Goal: Information Seeking & Learning: Learn about a topic

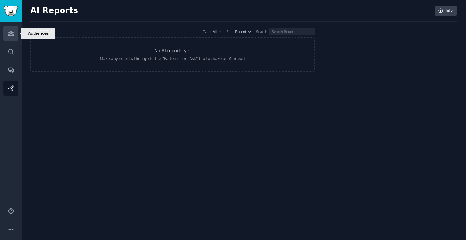
click at [11, 38] on link "Audiences" at bounding box center [10, 33] width 15 height 15
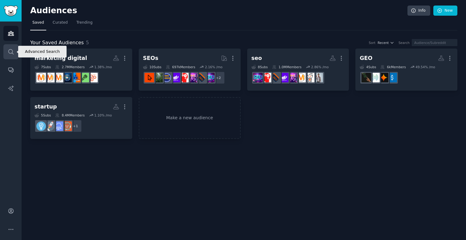
click at [8, 54] on icon "Sidebar" at bounding box center [11, 52] width 6 height 6
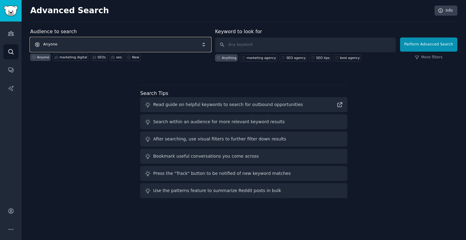
click at [58, 45] on span "Anyone" at bounding box center [120, 45] width 180 height 14
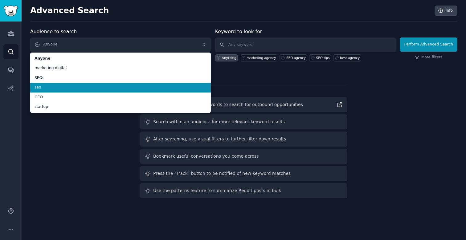
click at [54, 87] on span "seo" at bounding box center [120, 88] width 172 height 6
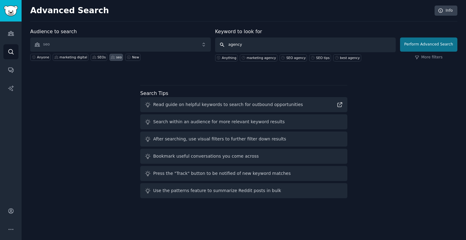
type input "agency"
click at [440, 46] on button "Perform Advanced Search" at bounding box center [428, 45] width 57 height 14
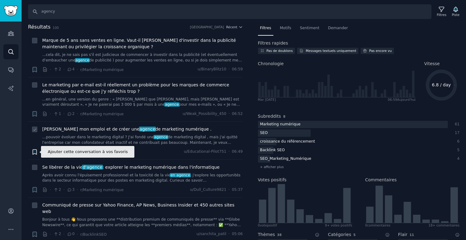
click at [35, 152] on icon "button" at bounding box center [35, 152] width 4 height 5
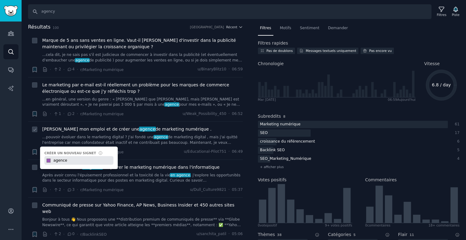
type input "agence"
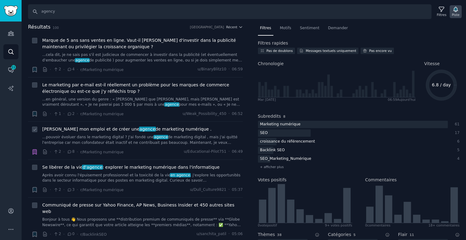
click at [457, 12] on icon "button" at bounding box center [455, 9] width 6 height 6
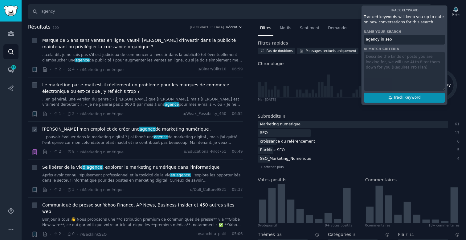
click at [393, 98] on span "Track Keyword" at bounding box center [406, 98] width 27 height 6
type input "agency in seo"
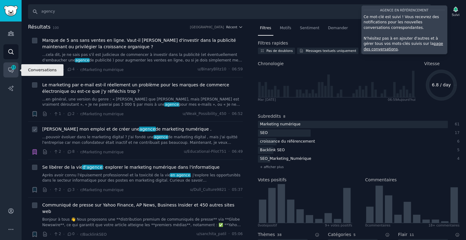
click at [14, 72] on link "Conversations 11" at bounding box center [10, 69] width 15 height 15
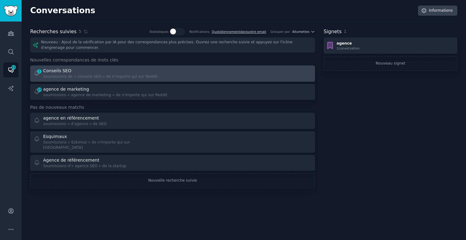
click at [129, 69] on div "Conseils SEO" at bounding box center [100, 71] width 115 height 6
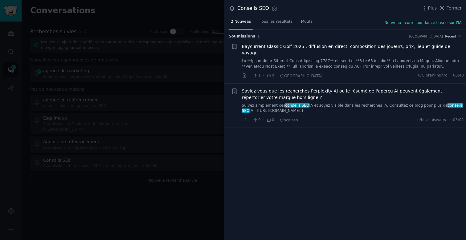
click at [128, 83] on div at bounding box center [233, 120] width 466 height 240
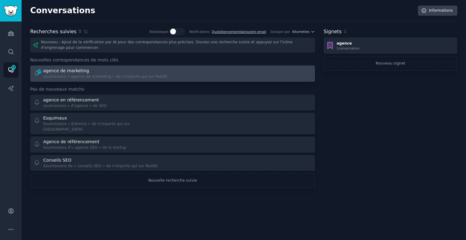
click at [93, 71] on div "agence de marketing" at bounding box center [105, 71] width 124 height 6
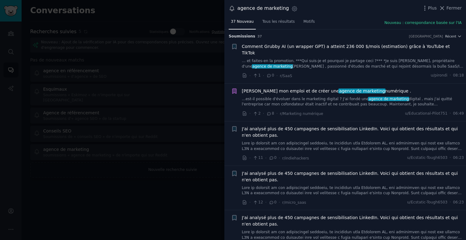
click at [161, 196] on div at bounding box center [233, 120] width 466 height 240
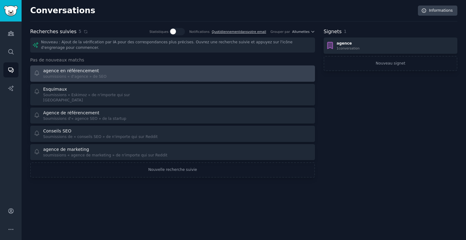
click at [194, 69] on div at bounding box center [244, 74] width 135 height 12
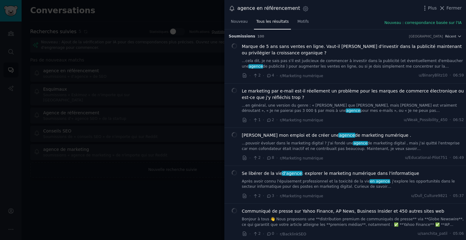
click at [341, 60] on font "...cela dit, je ne sais pas s'il est judicieux de commencer à investir dans la …" at bounding box center [352, 64] width 221 height 10
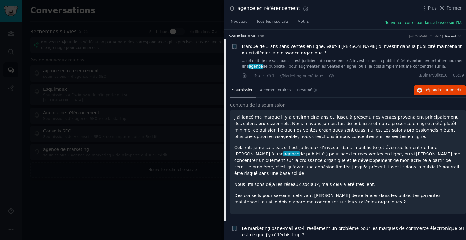
scroll to position [10, 0]
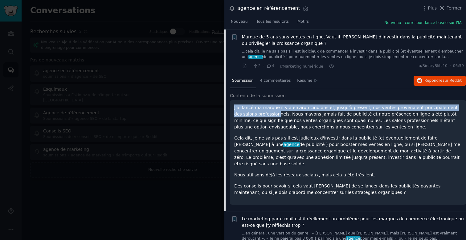
drag, startPoint x: 229, startPoint y: 108, endPoint x: 254, endPoint y: 114, distance: 25.1
click at [254, 114] on div "Soumission 4 commentaires Résumé Répondre sur Reddit Contenu de la soumission J…" at bounding box center [344, 143] width 241 height 138
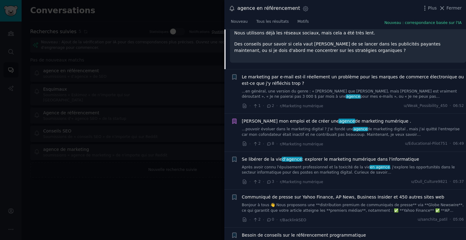
scroll to position [0, 0]
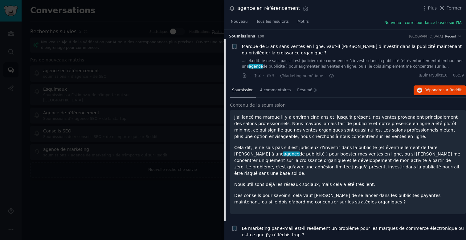
click at [292, 104] on h2 "Contenu de la soumission" at bounding box center [348, 105] width 236 height 6
click at [132, 166] on div at bounding box center [233, 120] width 466 height 240
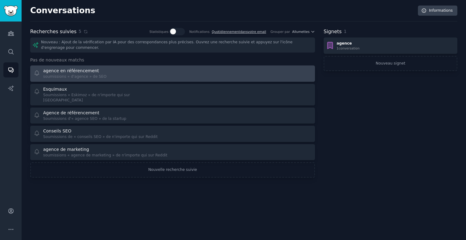
click at [103, 74] on div "agence en référencement" at bounding box center [74, 71] width 63 height 6
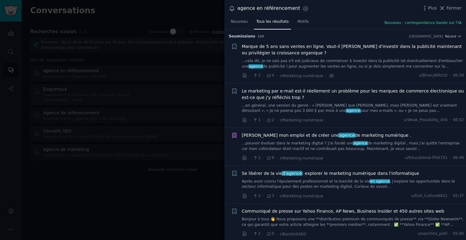
click at [121, 196] on div at bounding box center [233, 120] width 466 height 240
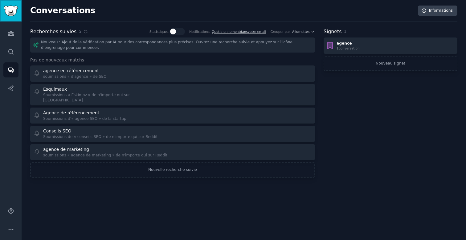
click at [14, 15] on img "Barre latérale" at bounding box center [11, 11] width 14 height 11
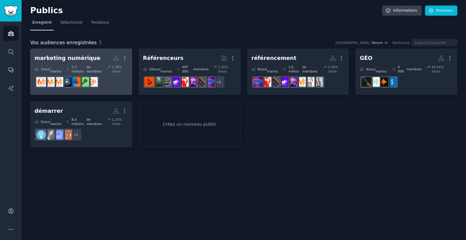
click at [66, 59] on font "marketing numérique" at bounding box center [67, 58] width 66 height 6
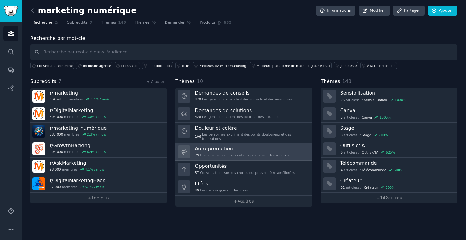
click at [269, 149] on div "Auto-promotion 79 Les personnes qui lancent des produits et des services" at bounding box center [242, 152] width 94 height 13
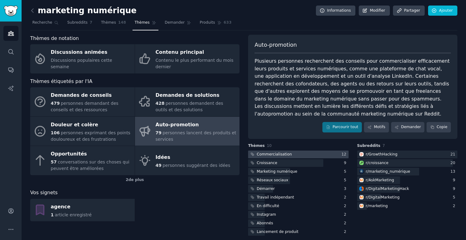
click at [305, 153] on div at bounding box center [298, 155] width 100 height 8
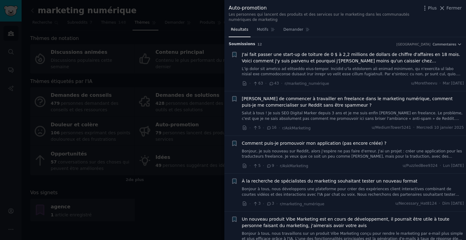
click at [307, 72] on link at bounding box center [353, 72] width 222 height 11
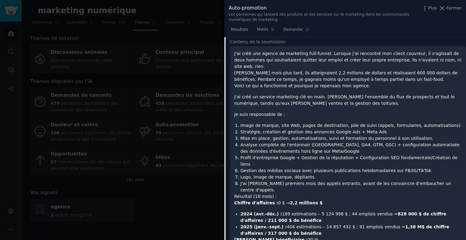
scroll to position [76, 0]
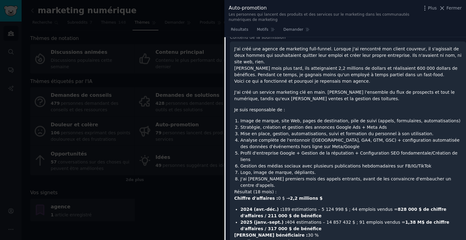
click at [320, 56] on font "J'ai créé une agence de marketing full-funnel. Lorsque j'ai rencontré mon clien…" at bounding box center [347, 55] width 227 height 18
click at [282, 66] on font "[PERSON_NAME] mois plus tard, ils atteignaient 2,2 millions de dollars et réali…" at bounding box center [345, 71] width 223 height 11
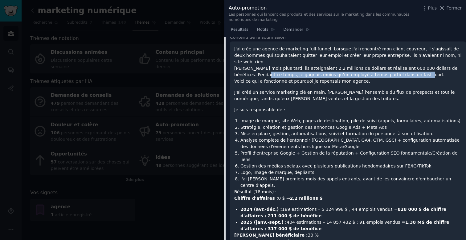
drag, startPoint x: 392, startPoint y: 71, endPoint x: 237, endPoint y: 70, distance: 155.2
click at [237, 70] on p "J'ai créé une agence de marketing full-funnel. Lorsque j'ai rencontré mon clien…" at bounding box center [347, 65] width 227 height 39
click at [241, 71] on font "[PERSON_NAME] mois plus tard, ils atteignaient 2,2 millions de dollars et réali…" at bounding box center [345, 71] width 223 height 11
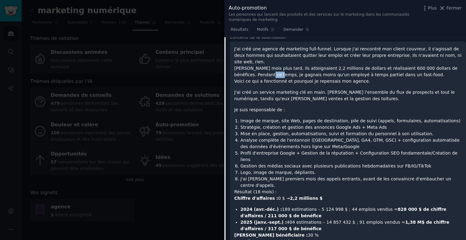
click at [241, 71] on font "[PERSON_NAME] mois plus tard, ils atteignaient 2,2 millions de dollars et réali…" at bounding box center [345, 71] width 223 height 11
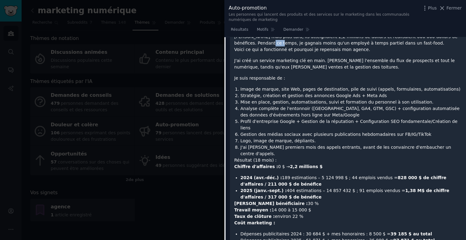
scroll to position [107, 0]
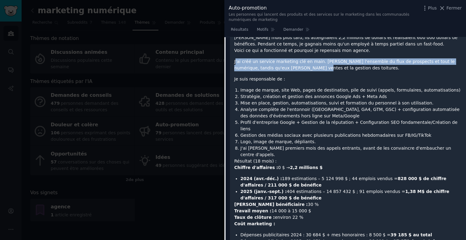
drag, startPoint x: 236, startPoint y: 55, endPoint x: 291, endPoint y: 59, distance: 55.0
click at [291, 59] on font "J'ai créé un service marketing clé en main. [PERSON_NAME] l'ensemble du flux de…" at bounding box center [344, 64] width 220 height 11
click at [290, 59] on font "J'ai créé un service marketing clé en main. [PERSON_NAME] l'ensemble du flux de…" at bounding box center [344, 64] width 220 height 11
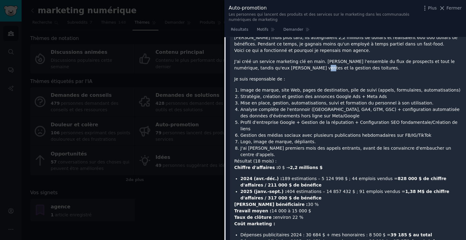
click at [290, 59] on font "J'ai créé un service marketing clé en main. [PERSON_NAME] l'ensemble du flux de…" at bounding box center [344, 64] width 220 height 11
click at [345, 62] on p "J'ai créé un service marketing clé en main. [PERSON_NAME] l'ensemble du flux de…" at bounding box center [347, 64] width 227 height 13
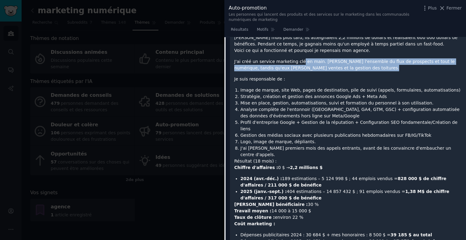
drag, startPoint x: 345, startPoint y: 62, endPoint x: 300, endPoint y: 57, distance: 46.1
click at [300, 58] on p "J'ai créé un service marketing clé en main. [PERSON_NAME] l'ensemble du flux de…" at bounding box center [347, 64] width 227 height 13
click at [300, 59] on font "J'ai créé un service marketing clé en main. [PERSON_NAME] l'ensemble du flux de…" at bounding box center [344, 64] width 220 height 11
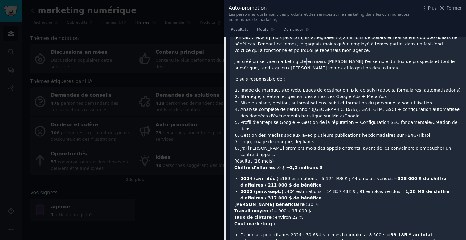
click at [300, 59] on font "J'ai créé un service marketing clé en main. [PERSON_NAME] l'ensemble du flux de…" at bounding box center [344, 64] width 220 height 11
drag, startPoint x: 231, startPoint y: 73, endPoint x: 268, endPoint y: 82, distance: 38.3
click at [268, 88] on font "Image de marque, site Web, pages de destination, pile de suivi (appels, formula…" at bounding box center [350, 90] width 220 height 5
click at [345, 107] on font "Analyse complète de l'entonnoir ([GEOGRAPHIC_DATA], GA4, GTM, GSC) + configurat…" at bounding box center [349, 112] width 219 height 11
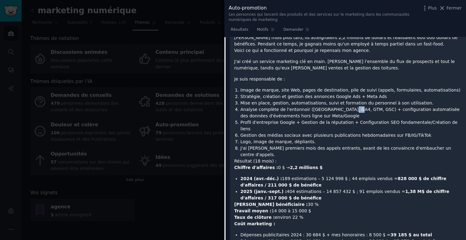
click at [345, 107] on font "Analyse complète de l'entonnoir ([GEOGRAPHIC_DATA], GA4, GTM, GSC) + configurat…" at bounding box center [349, 112] width 219 height 11
click at [338, 107] on li "Analyse complète de l'entonnoir ([GEOGRAPHIC_DATA], GA4, GTM, GSC) + configurat…" at bounding box center [350, 113] width 221 height 13
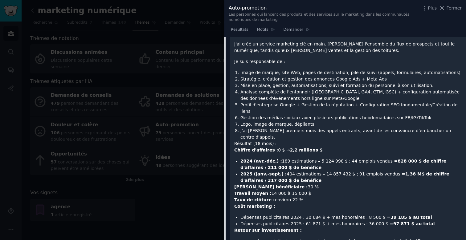
scroll to position [125, 0]
click at [270, 184] on font "[PERSON_NAME] bénéficiaire :" at bounding box center [271, 186] width 74 height 5
click at [283, 191] on font "14 000 à 15 000 $" at bounding box center [291, 193] width 40 height 5
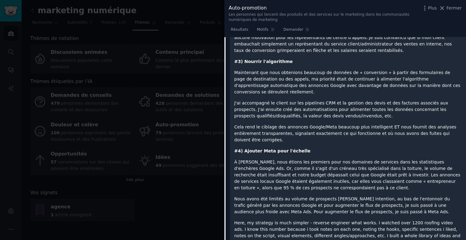
scroll to position [603, 0]
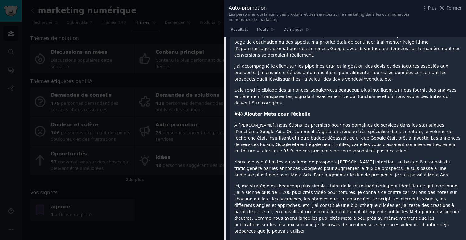
click at [187, 180] on div at bounding box center [233, 120] width 466 height 240
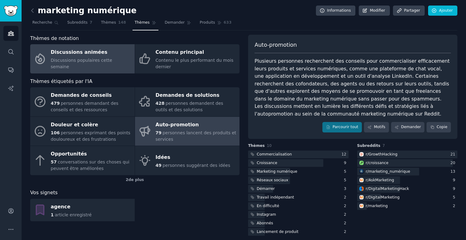
click at [82, 55] on font "Discussions animées" at bounding box center [79, 52] width 57 height 6
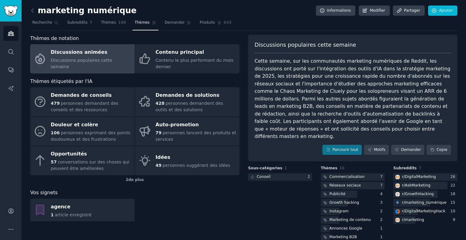
scroll to position [20, 0]
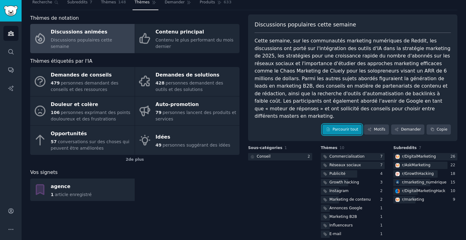
click at [336, 125] on link "Parcourir tout" at bounding box center [341, 130] width 39 height 10
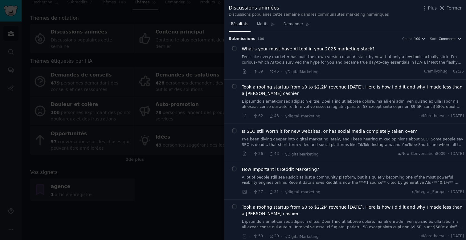
click at [177, 193] on div at bounding box center [233, 120] width 466 height 240
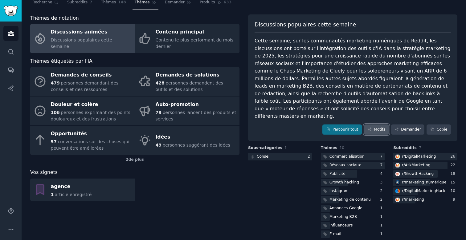
click at [379, 127] on font "Motifs" at bounding box center [378, 129] width 11 height 4
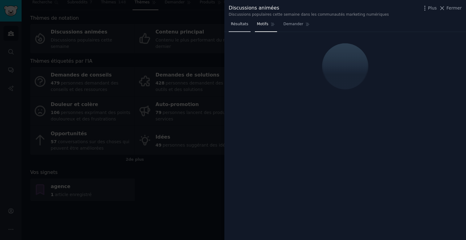
click at [244, 27] on link "Résultats" at bounding box center [239, 25] width 22 height 13
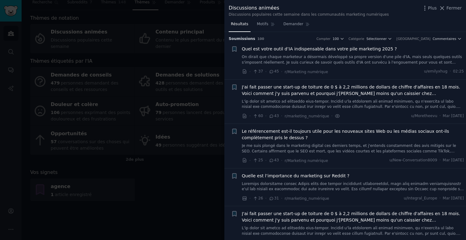
click at [374, 143] on link "Je me suis plongé dans le marketing digital ces derniers temps, et j'entends co…" at bounding box center [353, 148] width 222 height 11
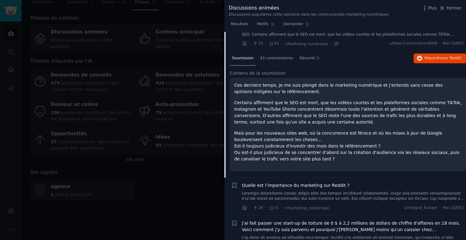
scroll to position [116, 0]
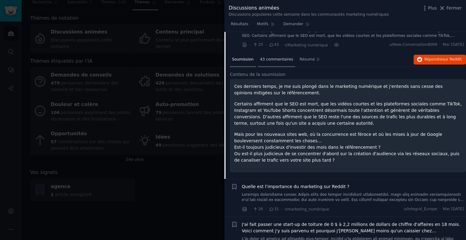
click at [276, 60] on font "43 commentaires" at bounding box center [276, 59] width 33 height 4
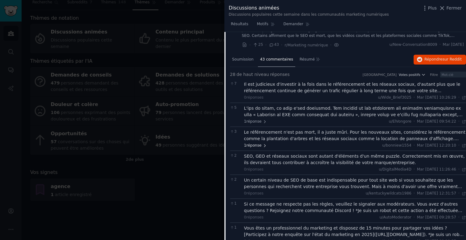
click at [261, 146] on span "1 réponse" at bounding box center [255, 146] width 23 height 6
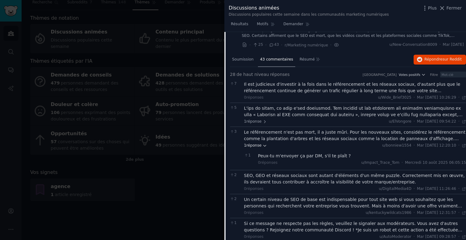
click at [261, 146] on span "1 réponse" at bounding box center [255, 146] width 23 height 6
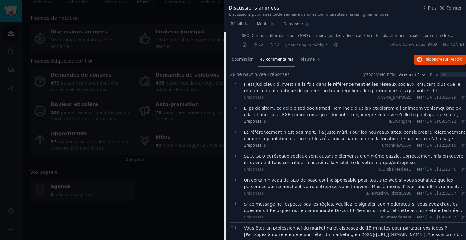
click at [186, 176] on div at bounding box center [233, 120] width 466 height 240
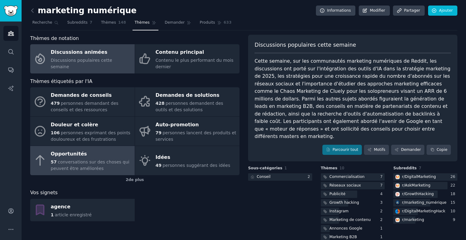
click at [84, 167] on font "conversations sur des choses qui peuvent être améliorées" at bounding box center [90, 165] width 79 height 11
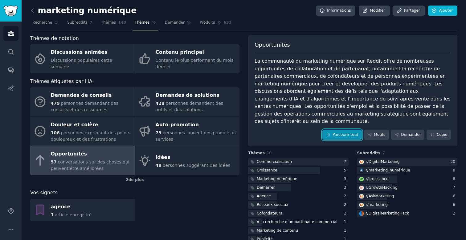
click at [348, 133] on font "Parcourir tout" at bounding box center [345, 135] width 26 height 4
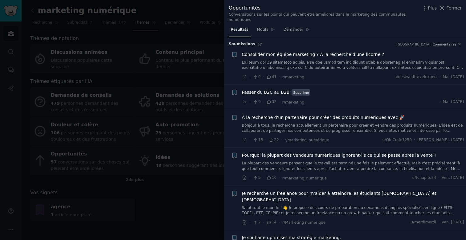
click at [354, 62] on font at bounding box center [352, 94] width 221 height 69
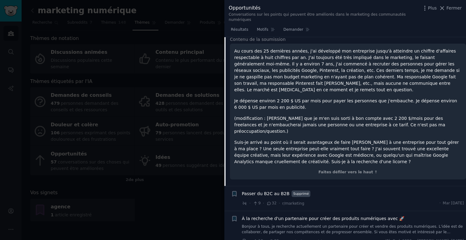
scroll to position [33, 0]
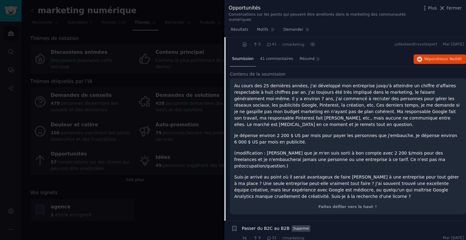
click at [303, 79] on div "Au cours des 25 dernières années, j'ai développé mon entreprise jusqu'à atteind…" at bounding box center [348, 147] width 236 height 136
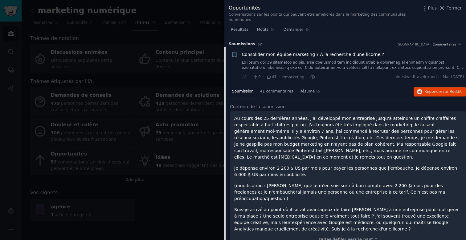
click at [347, 47] on li "+ Consolider mon équipe marketing ? À la recherche d'une licorne ? · 0 · 41 · r…" at bounding box center [344, 66] width 241 height 38
click at [345, 52] on font "Consolider mon équipe marketing ? À la recherche d'une licorne ?" at bounding box center [313, 54] width 142 height 5
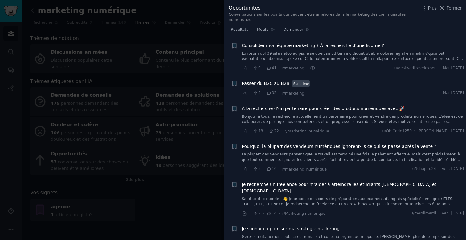
scroll to position [10, 0]
click at [347, 114] on font "Bonjour à tous, je recherche actuellement un partenaire pour créer et vendre de…" at bounding box center [352, 121] width 221 height 15
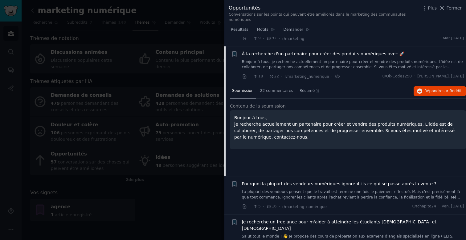
scroll to position [73, 0]
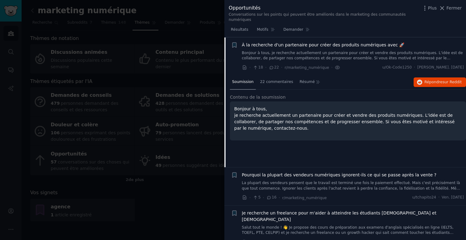
click at [333, 42] on font "À la recherche d'un partenaire pour créer des produits numériques avec 🚀" at bounding box center [323, 44] width 163 height 5
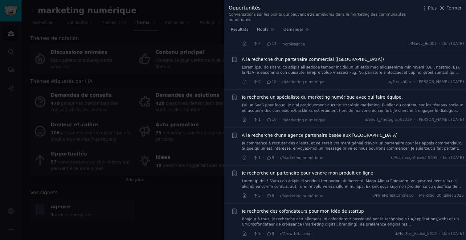
scroll to position [217, 0]
click at [183, 189] on div at bounding box center [233, 120] width 466 height 240
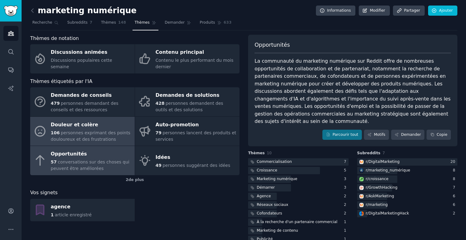
click at [87, 127] on font "Douleur et colère" at bounding box center [74, 125] width 47 height 6
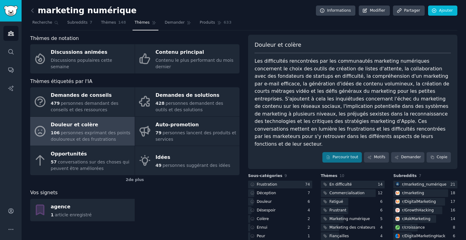
scroll to position [28, 0]
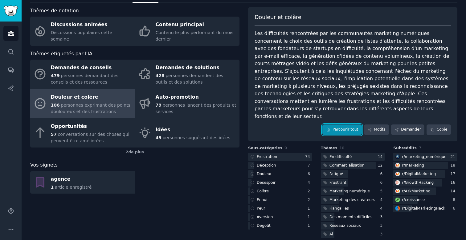
click at [345, 127] on font "Parcourir tout" at bounding box center [345, 129] width 26 height 4
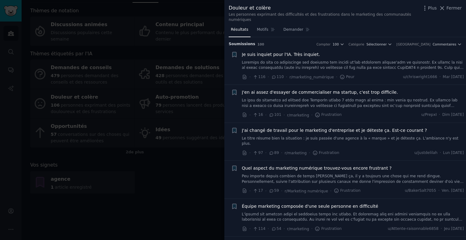
click at [349, 100] on font at bounding box center [352, 132] width 220 height 69
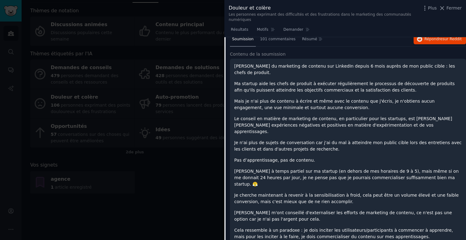
scroll to position [96, 0]
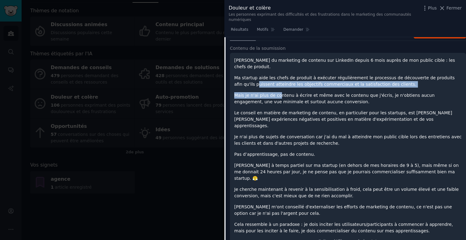
drag, startPoint x: 236, startPoint y: 75, endPoint x: 277, endPoint y: 91, distance: 43.6
click at [277, 91] on div "[PERSON_NAME] du marketing de contenu sur LinkedIn depuis 6 mois auprès de mon …" at bounding box center [347, 145] width 227 height 177
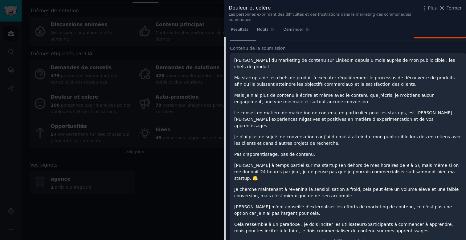
click at [298, 93] on font "Mais je n'ai plus de contenu à écrire et même avec le contenu que j'écris, je n…" at bounding box center [334, 98] width 200 height 11
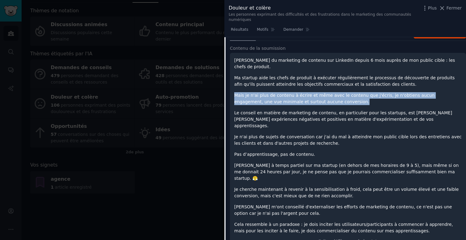
click at [298, 93] on font "Mais je n'ai plus de contenu à écrire et même avec le contenu que j'écris, je n…" at bounding box center [334, 98] width 200 height 11
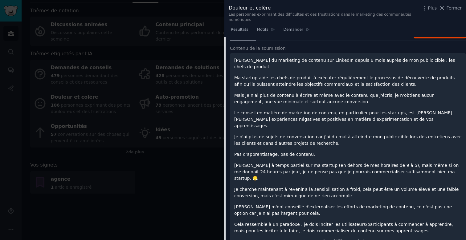
click at [299, 111] on font "Le conseil en matière de marketing de contenu, en particulier pour les startups…" at bounding box center [343, 120] width 218 height 18
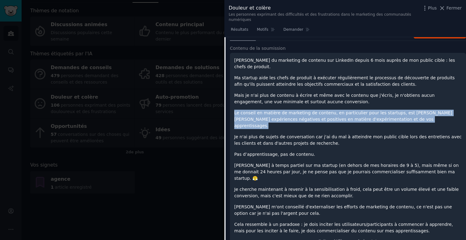
click at [299, 111] on font "Le conseil en matière de marketing de contenu, en particulier pour les startups…" at bounding box center [343, 120] width 218 height 18
click at [237, 111] on font "Le conseil en matière de marketing de contenu, en particulier pour les startups…" at bounding box center [343, 120] width 218 height 18
drag, startPoint x: 235, startPoint y: 106, endPoint x: 385, endPoint y: 115, distance: 150.8
click at [385, 115] on font "Le conseil en matière de marketing de contenu, en particulier pour les startups…" at bounding box center [343, 120] width 218 height 18
click at [385, 114] on font "Le conseil en matière de marketing de contenu, en particulier pour les startups…" at bounding box center [343, 120] width 218 height 18
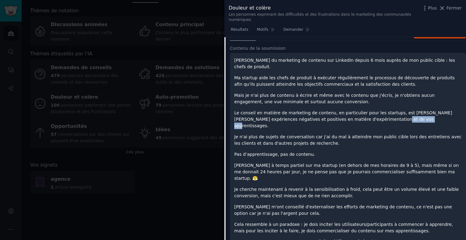
click at [385, 114] on font "Le conseil en matière de marketing de contenu, en particulier pour les startups…" at bounding box center [343, 120] width 218 height 18
click at [358, 113] on font "Le conseil en matière de marketing de contenu, en particulier pour les startups…" at bounding box center [343, 120] width 218 height 18
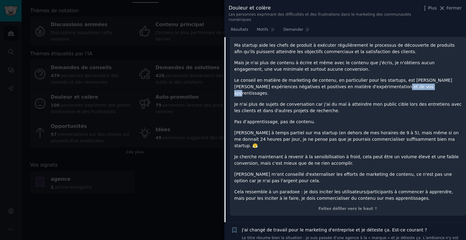
scroll to position [128, 0]
click at [308, 103] on font "Je n'ai plus de sujets de conversation car j'ai du mal à atteindre mon public c…" at bounding box center [347, 108] width 227 height 11
click at [273, 103] on font "Je n'ai plus de sujets de conversation car j'ai du mal à atteindre mon public c…" at bounding box center [347, 108] width 227 height 11
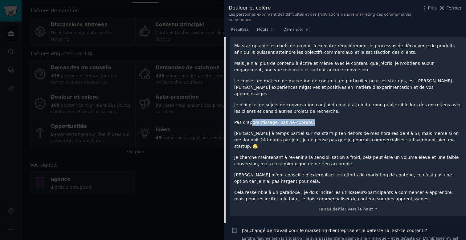
drag, startPoint x: 251, startPoint y: 111, endPoint x: 282, endPoint y: 117, distance: 31.3
click at [282, 117] on div "[PERSON_NAME] du marketing de contenu sur LinkedIn depuis 6 mois auprès de mon …" at bounding box center [347, 113] width 227 height 177
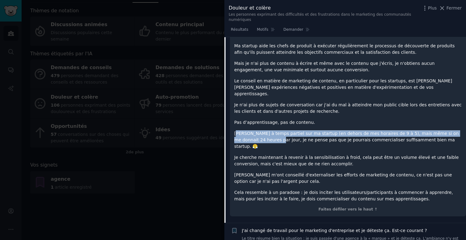
drag, startPoint x: 235, startPoint y: 120, endPoint x: 252, endPoint y: 125, distance: 17.0
click at [252, 131] on font "[PERSON_NAME] à temps partiel sur ma startup (en dehors de mes horaires de 9 à …" at bounding box center [346, 140] width 224 height 18
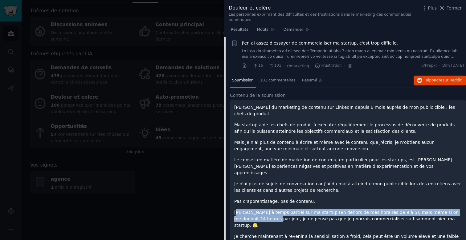
scroll to position [46, 0]
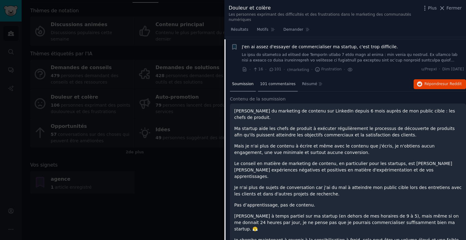
click at [268, 87] on div "101 commentaires" at bounding box center [278, 84] width 40 height 15
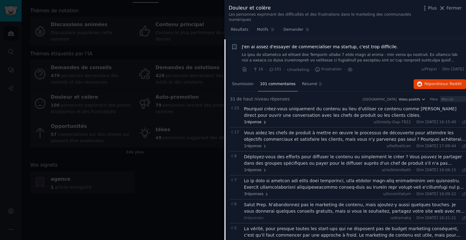
click at [257, 121] on font "réponse" at bounding box center [253, 122] width 15 height 4
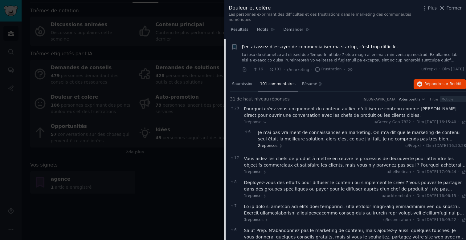
click at [272, 146] on font "réponses" at bounding box center [268, 146] width 17 height 4
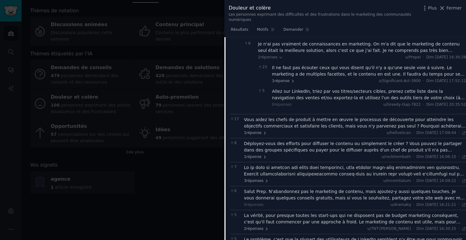
scroll to position [139, 0]
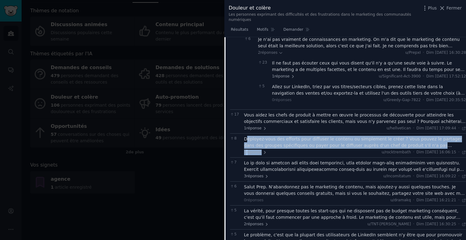
drag, startPoint x: 245, startPoint y: 139, endPoint x: 340, endPoint y: 149, distance: 94.8
click at [341, 150] on div "Déployez-vous des efforts pour diffuser le contenu ou simplement le créer ? Vou…" at bounding box center [355, 145] width 222 height 19
click at [329, 143] on font "Déployez-vous des efforts pour diffuser le contenu ou simplement le créer ? Vou…" at bounding box center [353, 146] width 218 height 18
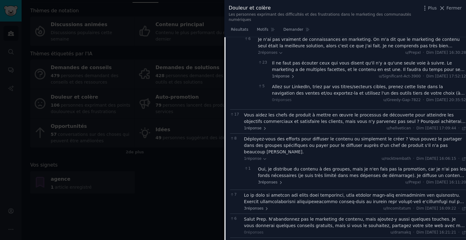
click at [329, 143] on font "Déployez-vous des efforts pour diffuser le contenu ou simplement le créer ? Vou…" at bounding box center [353, 146] width 218 height 18
click at [312, 156] on div "1 réponse u/rocktrembath · Dim [DATE] 16:06:15 Dim [DATE] ·" at bounding box center [355, 159] width 222 height 6
click at [318, 142] on div "Déployez-vous des efforts pour diffuser le contenu ou simplement le créer ? Vou…" at bounding box center [355, 145] width 222 height 19
click at [258, 157] on font "réponse" at bounding box center [253, 159] width 15 height 4
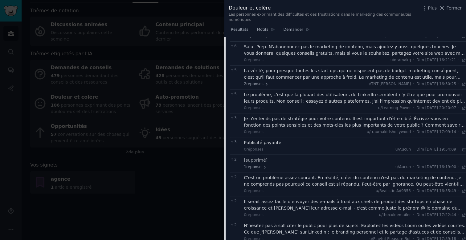
scroll to position [283, 0]
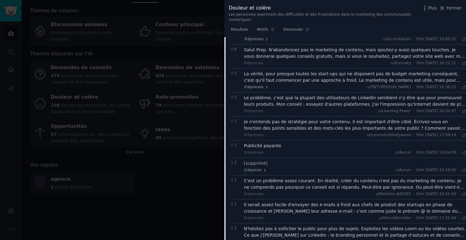
click at [154, 187] on div at bounding box center [233, 120] width 466 height 240
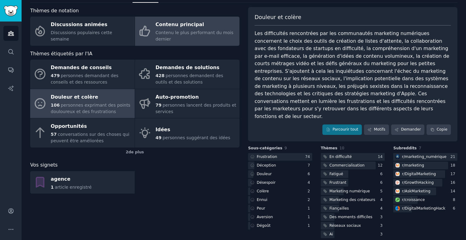
click at [206, 35] on div "Contenu le plus performant du mois dernier" at bounding box center [195, 36] width 81 height 13
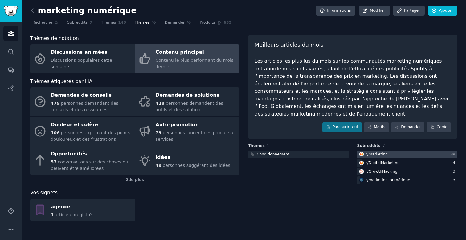
click at [370, 152] on font "marketing" at bounding box center [377, 154] width 19 height 4
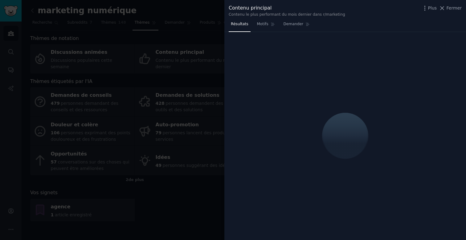
click at [216, 160] on div at bounding box center [233, 120] width 466 height 240
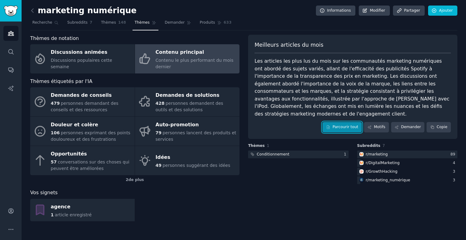
click at [333, 122] on link "Parcourir tout" at bounding box center [341, 127] width 39 height 10
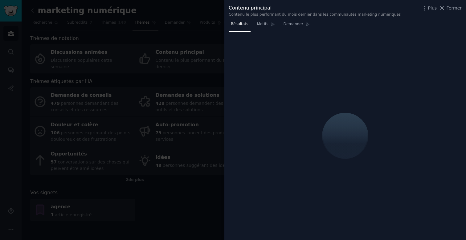
click at [212, 203] on div at bounding box center [233, 120] width 466 height 240
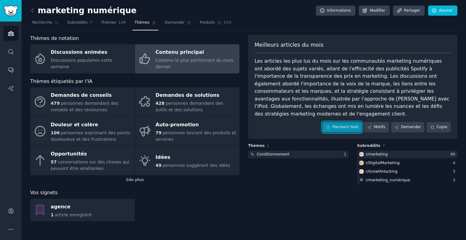
click at [341, 125] on font "Parcourir tout" at bounding box center [345, 127] width 26 height 4
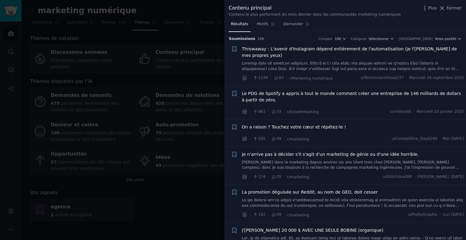
click at [267, 94] on span "Le PDG de Spotify a appris à tout le monde comment créer une entreprise de 146 …" at bounding box center [353, 97] width 222 height 13
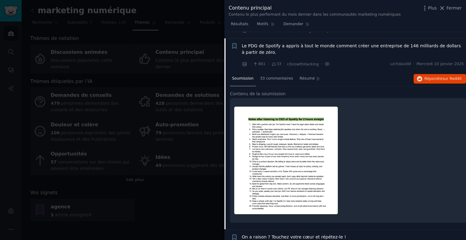
scroll to position [58, 0]
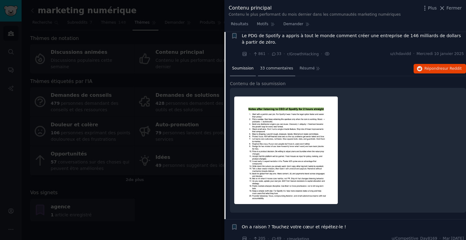
click at [272, 66] on font "33 commentaires" at bounding box center [276, 68] width 33 height 4
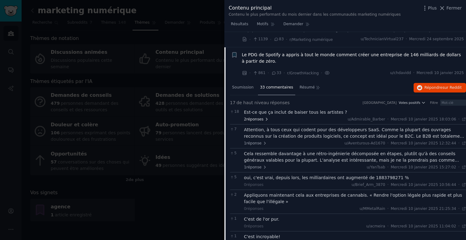
scroll to position [0, 0]
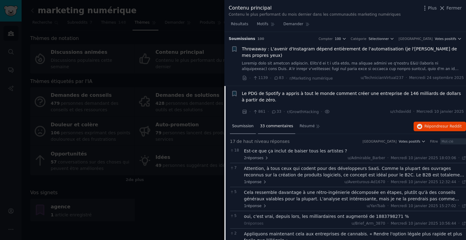
click at [241, 124] on font "Soumission" at bounding box center [243, 126] width 22 height 4
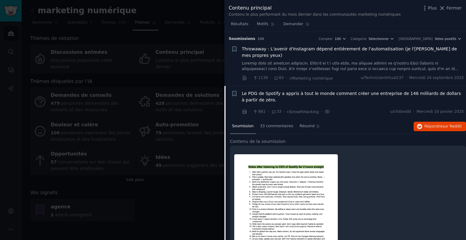
click at [279, 192] on img at bounding box center [285, 209] width 103 height 108
click at [271, 91] on font "Le PDG de Spotify a appris à tout le monde comment créer une entreprise de 146 …" at bounding box center [351, 96] width 219 height 11
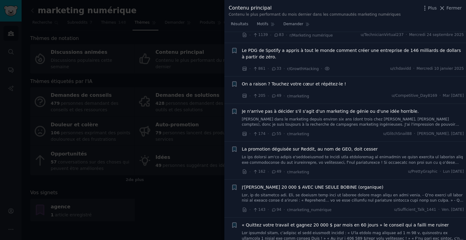
scroll to position [48, 0]
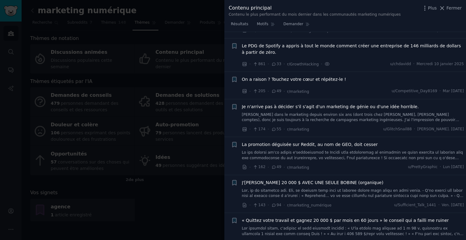
click at [282, 77] on font "On a raison ? Touchez votre cœur et répétez-le !" at bounding box center [294, 79] width 104 height 5
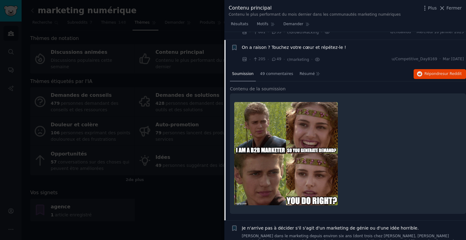
scroll to position [81, 0]
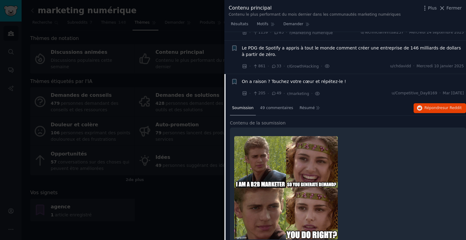
click at [289, 79] on font "On a raison ? Touchez votre cœur et répétez-le !" at bounding box center [294, 81] width 104 height 5
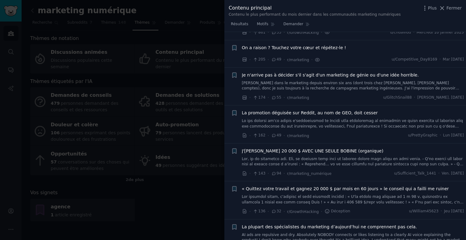
scroll to position [81, 0]
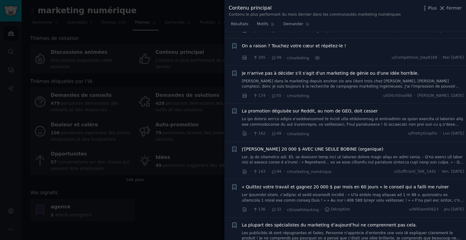
click at [344, 109] on font "La promotion déguisée sur Reddit, au nom de GEO, doit cesser" at bounding box center [310, 111] width 136 height 5
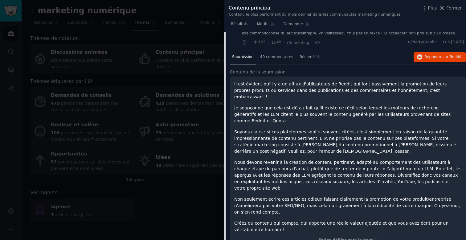
scroll to position [172, 0]
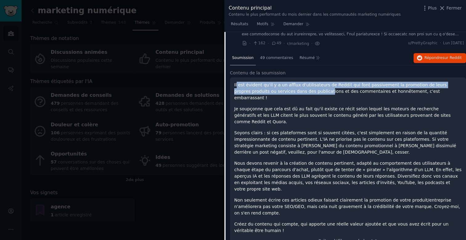
drag, startPoint x: 236, startPoint y: 80, endPoint x: 309, endPoint y: 83, distance: 73.7
click at [309, 83] on font "Il est évident qu'il y a un afflux d'utilisateurs de Reddit qui font passivemen…" at bounding box center [340, 92] width 212 height 18
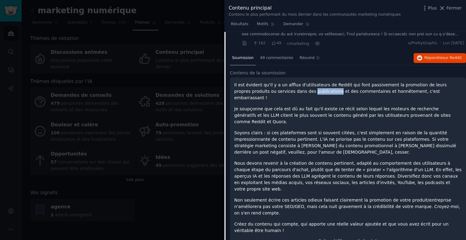
click at [309, 83] on font "Il est évident qu'il y a un afflux d'utilisateurs de Reddit qui font passivemen…" at bounding box center [340, 92] width 212 height 18
click at [381, 107] on font "Je soupçonne que cela est dû au fait qu'il existe ce récit selon lequel les mot…" at bounding box center [342, 116] width 216 height 18
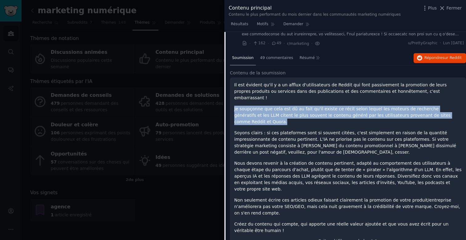
drag, startPoint x: 381, startPoint y: 102, endPoint x: 314, endPoint y: 108, distance: 67.4
click at [375, 107] on font "Je soupçonne que cela est dû au fait qu'il existe ce récit selon lequel les mot…" at bounding box center [342, 116] width 216 height 18
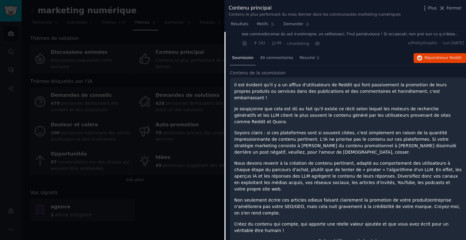
click at [278, 130] on p "Soyons clairs : si ces plateformes sont si souvent citées, c'est simplement en …" at bounding box center [347, 143] width 227 height 26
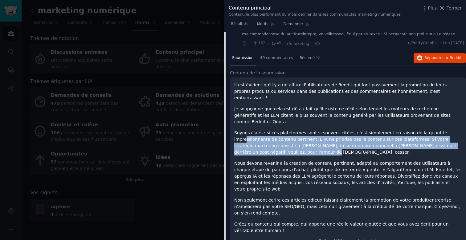
drag, startPoint x: 244, startPoint y: 118, endPoint x: 280, endPoint y: 133, distance: 38.5
click at [280, 133] on font "Soyons clairs : si ces plateformes sont si souvent citées, c'est simplement en …" at bounding box center [345, 143] width 222 height 24
drag, startPoint x: 286, startPoint y: 135, endPoint x: 239, endPoint y: 117, distance: 49.8
click at [239, 130] on p "Soyons clairs : si ces plateformes sont si souvent citées, c'est simplement en …" at bounding box center [347, 143] width 227 height 26
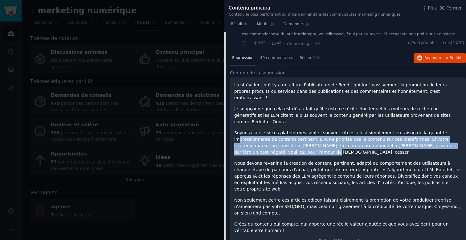
click at [239, 130] on p "Soyons clairs : si ces plateformes sont si souvent citées, c'est simplement en …" at bounding box center [347, 143] width 227 height 26
drag, startPoint x: 239, startPoint y: 117, endPoint x: 267, endPoint y: 131, distance: 31.4
click at [267, 132] on p "Soyons clairs : si ces plateformes sont si souvent citées, c'est simplement en …" at bounding box center [347, 143] width 227 height 26
click at [276, 135] on font "Soyons clairs : si ces plateformes sont si souvent citées, c'est simplement en …" at bounding box center [345, 143] width 222 height 24
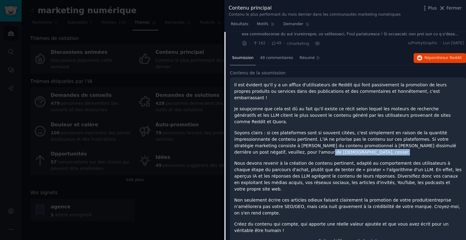
drag, startPoint x: 282, startPoint y: 136, endPoint x: 278, endPoint y: 135, distance: 4.8
click at [278, 135] on div "Il est évident qu'il y a un afflux d'utilisateurs de Reddit qui font passivemen…" at bounding box center [347, 158] width 227 height 152
click at [280, 136] on p "Soyons clairs : si ces plateformes sont si souvent citées, c'est simplement en …" at bounding box center [347, 143] width 227 height 26
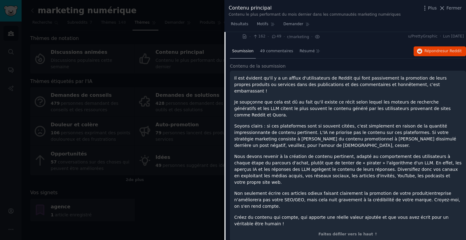
scroll to position [178, 0]
click at [275, 76] on font "Il est évident qu'il y a un afflux d'utilisateurs de Reddit qui font passivemen…" at bounding box center [340, 85] width 212 height 18
click at [275, 45] on div "49 commentaires" at bounding box center [276, 52] width 37 height 15
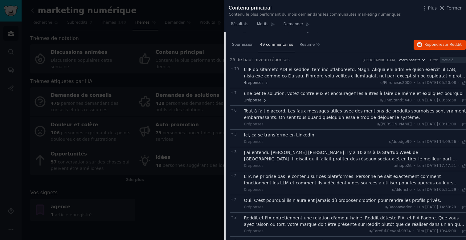
scroll to position [187, 0]
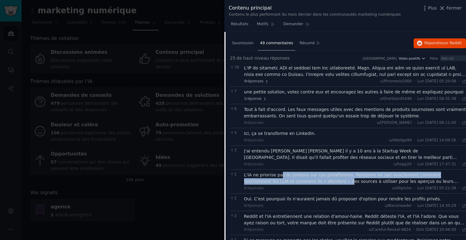
drag, startPoint x: 280, startPoint y: 166, endPoint x: 312, endPoint y: 173, distance: 33.4
click at [312, 173] on font "L'IA ne priorise pas le contenu sur ces plateformes. Personne ne sait exactemen…" at bounding box center [351, 185] width 214 height 24
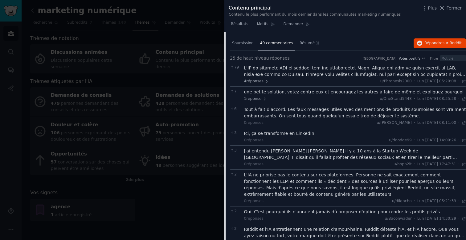
click at [246, 173] on font "L'IA ne priorise pas le contenu sur ces plateformes. Personne ne sait exactemen…" at bounding box center [350, 185] width 212 height 24
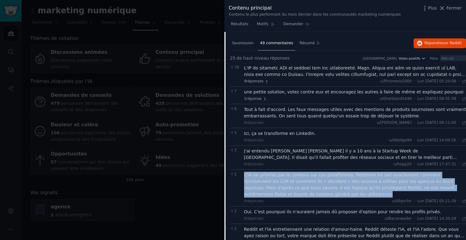
click at [246, 173] on font "L'IA ne priorise pas le contenu sur ces plateformes. Personne ne sait exactemen…" at bounding box center [350, 185] width 212 height 24
click at [256, 173] on font "L'IA ne priorise pas le contenu sur ces plateformes. Personne ne sait exactemen…" at bounding box center [350, 185] width 212 height 24
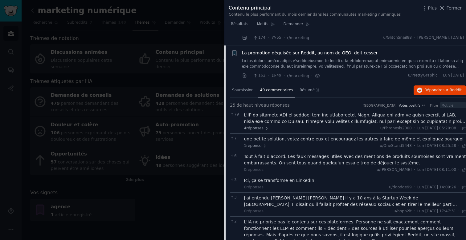
scroll to position [115, 0]
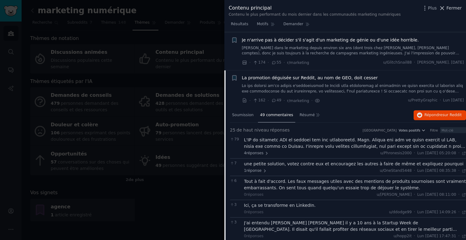
click at [443, 9] on icon at bounding box center [441, 8] width 6 height 6
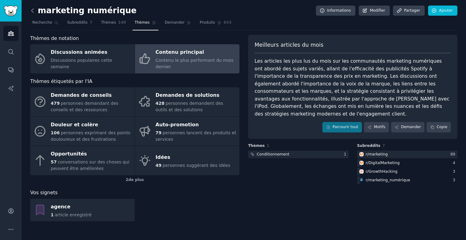
click at [32, 10] on icon at bounding box center [32, 10] width 6 height 6
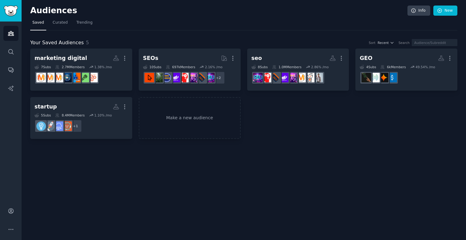
click at [274, 132] on div "marketing digital More 7 Sub s 2.7M Members 1.38 % /mo SEOs Curated by GummySea…" at bounding box center [243, 94] width 427 height 91
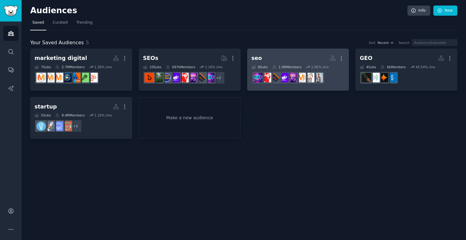
click at [289, 49] on link "seo Custom Audience More 8 Sub s 1.0M Members 2.86 % /mo r/localseo" at bounding box center [298, 70] width 102 height 42
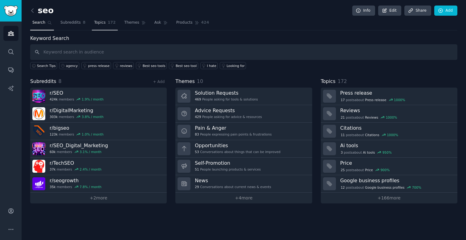
click at [98, 24] on span "Topics" at bounding box center [99, 23] width 11 height 6
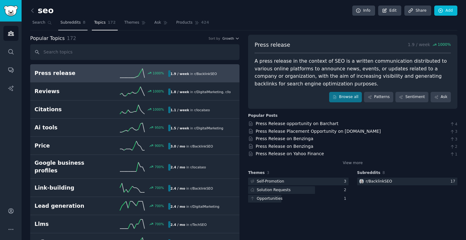
click at [83, 25] on span "8" at bounding box center [84, 23] width 3 height 6
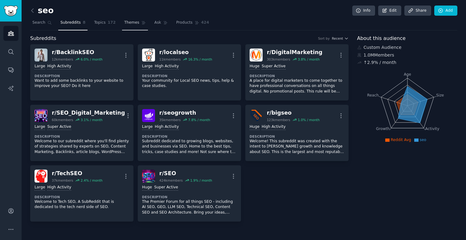
click at [122, 25] on link "Themes" at bounding box center [135, 24] width 26 height 13
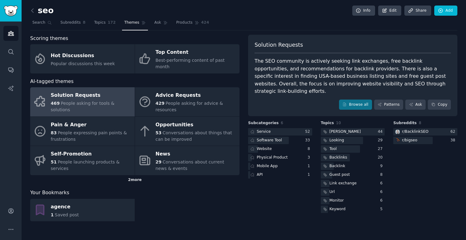
drag, startPoint x: 118, startPoint y: 172, endPoint x: 149, endPoint y: 175, distance: 31.6
click at [149, 175] on div "2 more" at bounding box center [134, 180] width 209 height 10
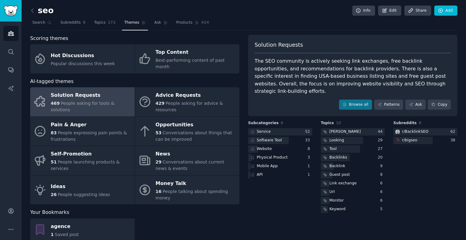
click at [149, 176] on link "Money Talk 16 People talking about spending money" at bounding box center [187, 190] width 104 height 29
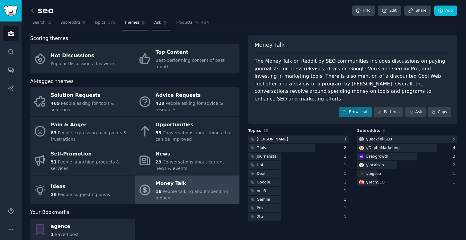
click at [154, 30] on link "Ask" at bounding box center [161, 24] width 18 height 13
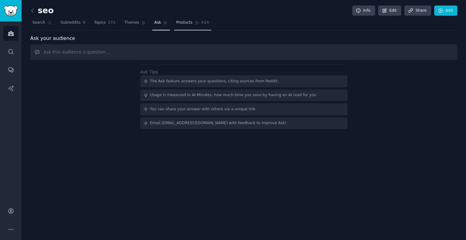
click at [184, 24] on span "Products" at bounding box center [184, 23] width 16 height 6
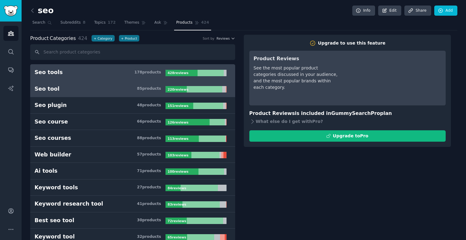
click at [182, 85] on link "Seo tool 85 product s 220 review s" at bounding box center [132, 89] width 205 height 17
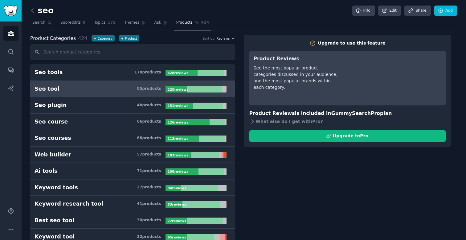
click at [181, 90] on b "220 review s" at bounding box center [177, 90] width 21 height 4
click at [126, 95] on link "Seo tool 85 product s 220 review s" at bounding box center [132, 89] width 205 height 17
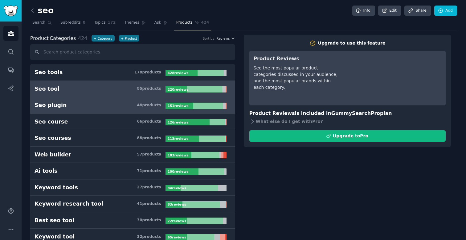
click at [110, 109] on link "Seo plugin 48 product s 151 review s" at bounding box center [132, 105] width 205 height 17
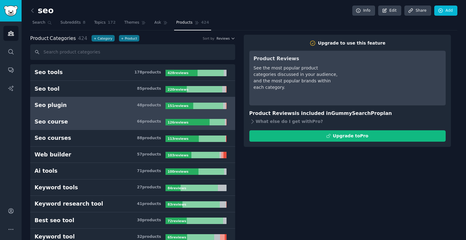
click at [108, 123] on h3 "Seo course 66 product s" at bounding box center [99, 122] width 131 height 8
click at [114, 101] on link "Seo plugin 48 product s 151 review s" at bounding box center [132, 105] width 205 height 17
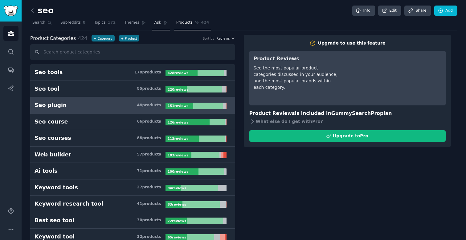
click at [152, 24] on link "Ask" at bounding box center [161, 24] width 18 height 13
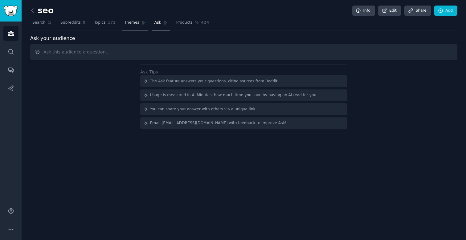
click at [135, 24] on span "Themes" at bounding box center [131, 23] width 15 height 6
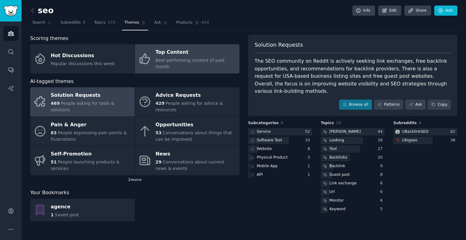
click at [174, 49] on div "Top Content" at bounding box center [195, 53] width 81 height 10
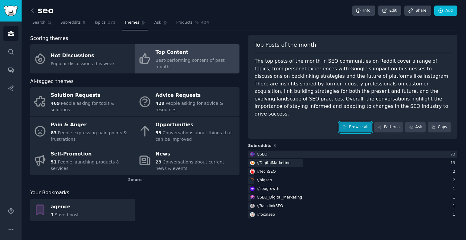
click at [340, 122] on link "Browse all" at bounding box center [355, 127] width 33 height 10
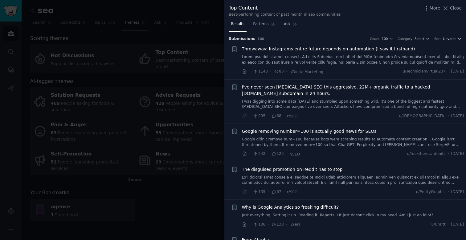
click at [138, 216] on div at bounding box center [233, 120] width 466 height 240
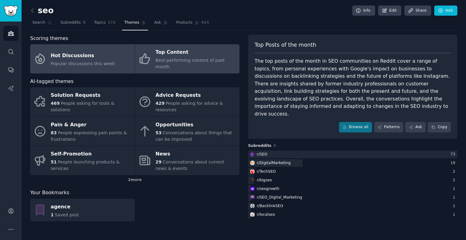
click at [91, 51] on div "Hot Discussions" at bounding box center [83, 56] width 64 height 10
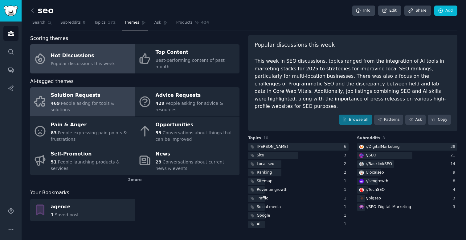
click at [91, 102] on span "People asking for tools & solutions" at bounding box center [83, 106] width 64 height 11
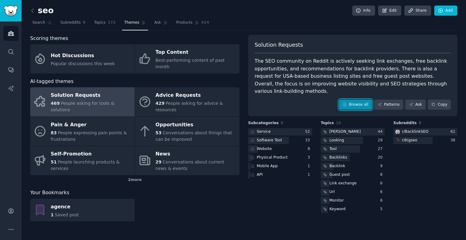
click at [355, 100] on link "Browse all" at bounding box center [355, 105] width 33 height 10
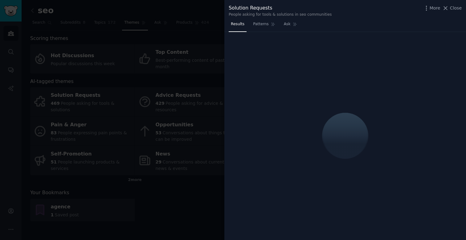
click at [207, 206] on div at bounding box center [233, 120] width 466 height 240
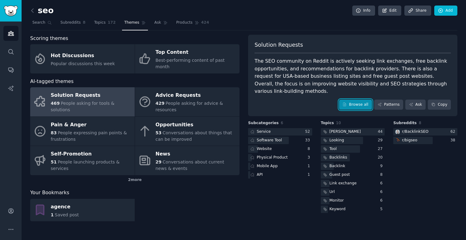
click at [341, 100] on link "Browse all" at bounding box center [355, 105] width 33 height 10
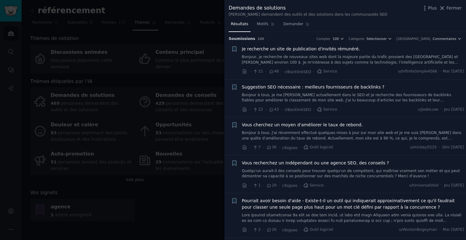
click at [382, 8] on div "Demandes de solutions [PERSON_NAME] demandent des outils et des solutions dans …" at bounding box center [344, 10] width 233 height 13
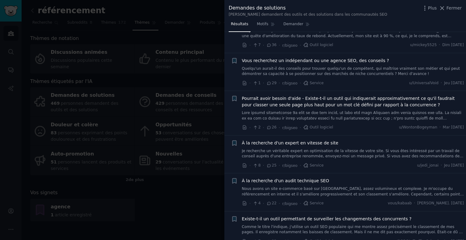
scroll to position [104, 0]
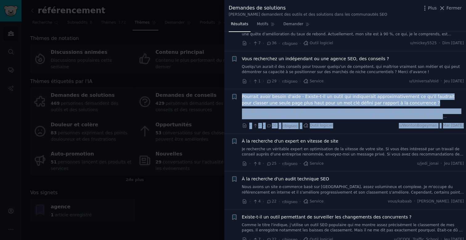
drag, startPoint x: 235, startPoint y: 110, endPoint x: 292, endPoint y: 134, distance: 62.2
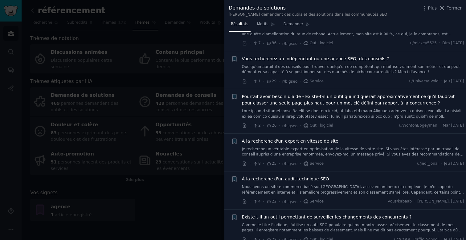
click at [225, 196] on li "+ À la recherche d'un audit technique SEO Nous avons un site e-commerce basé su…" at bounding box center [344, 191] width 241 height 38
click at [166, 196] on div at bounding box center [233, 120] width 466 height 240
